Goal: Task Accomplishment & Management: Manage account settings

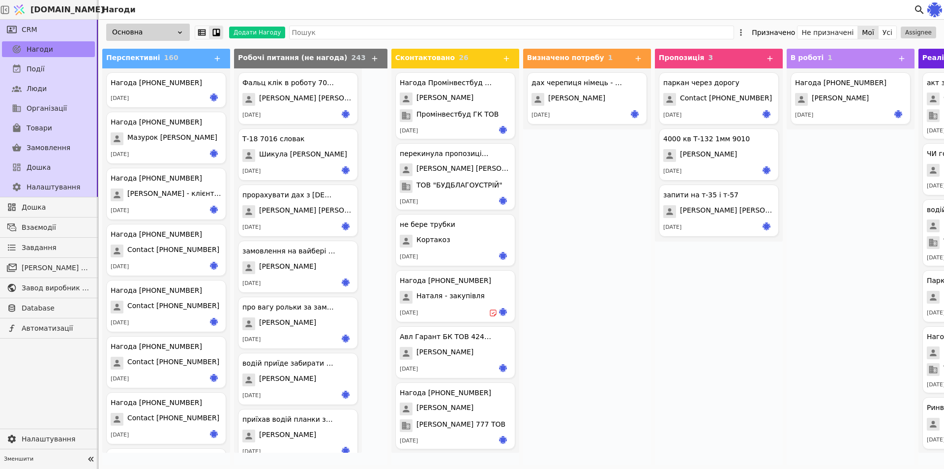
click at [542, 370] on div "дах черепиця німець - судова [PERSON_NAME] [DATE]" at bounding box center [587, 266] width 128 height 396
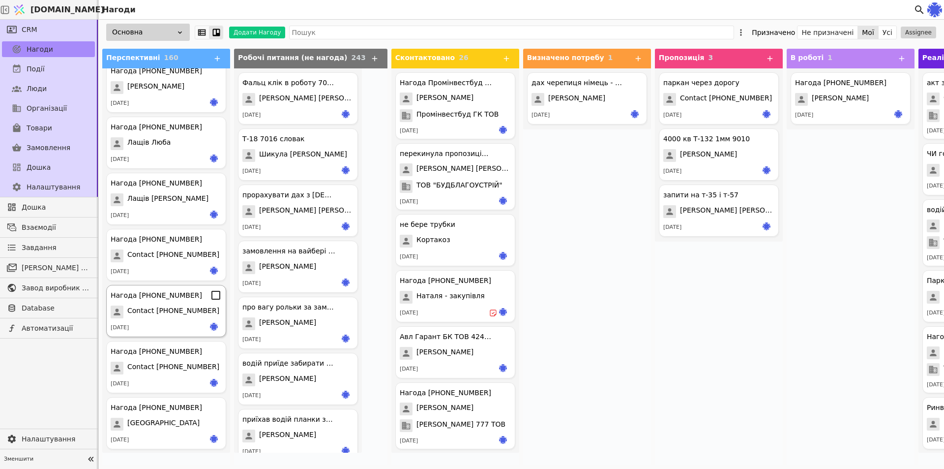
scroll to position [8573, 0]
click at [175, 434] on div "14.10.2025" at bounding box center [166, 439] width 111 height 10
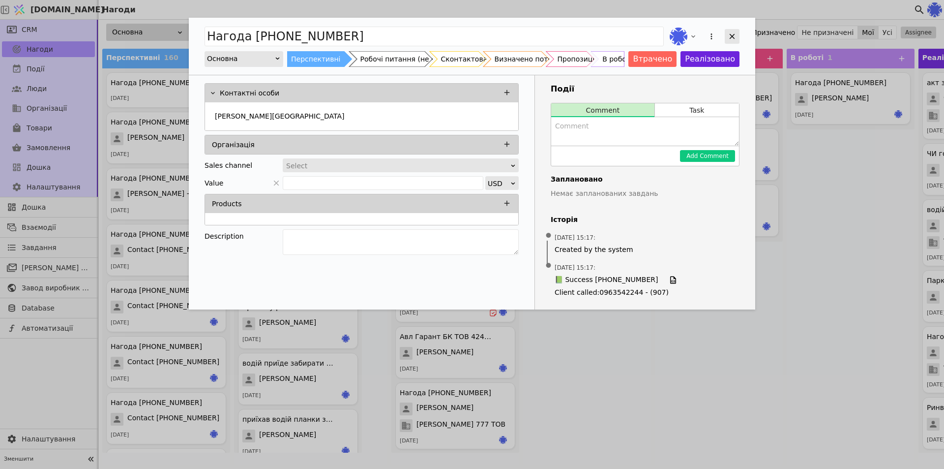
click at [732, 36] on icon "Add Opportunity" at bounding box center [732, 36] width 5 height 5
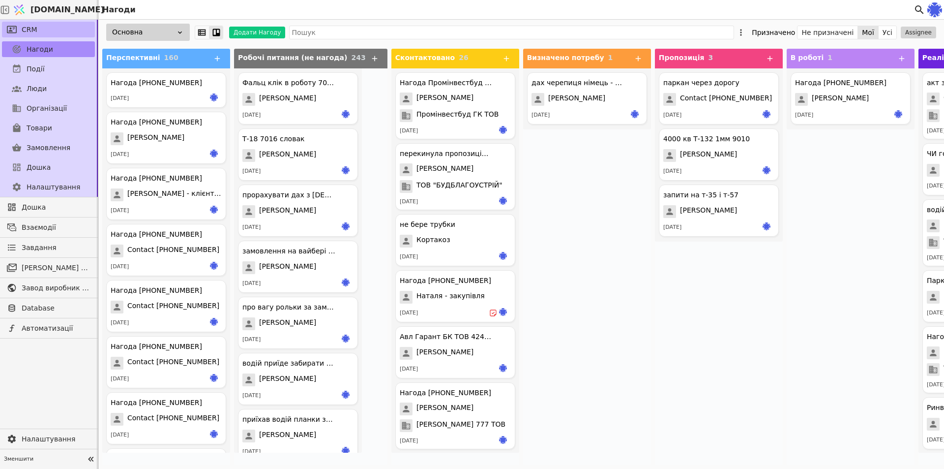
click at [29, 31] on span "CRM" at bounding box center [30, 30] width 16 height 10
drag, startPoint x: 572, startPoint y: 296, endPoint x: 571, endPoint y: 382, distance: 86.1
click at [572, 296] on div "дах черепиця німець - судова [PERSON_NAME] [DATE]" at bounding box center [587, 266] width 128 height 396
